Goal: Navigation & Orientation: Find specific page/section

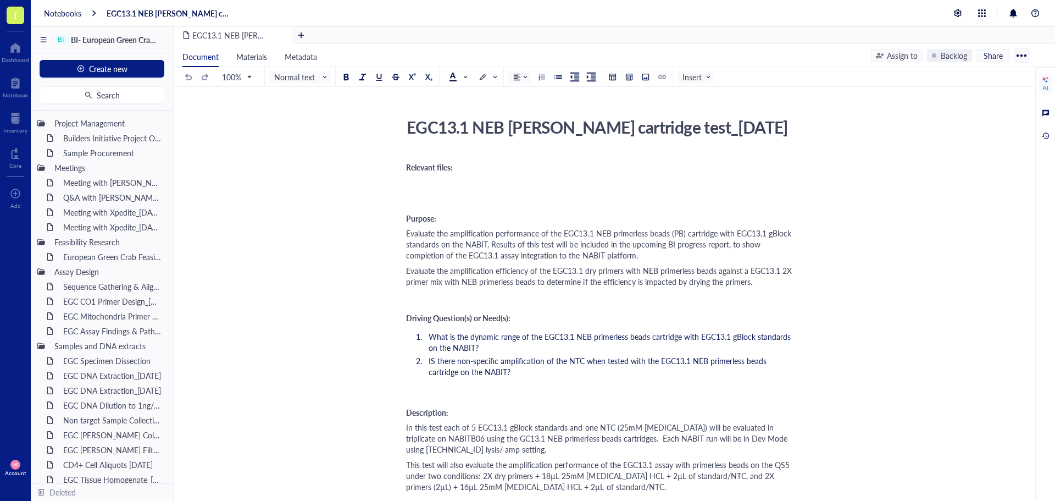
scroll to position [914, 0]
